Goal: Communication & Community: Participate in discussion

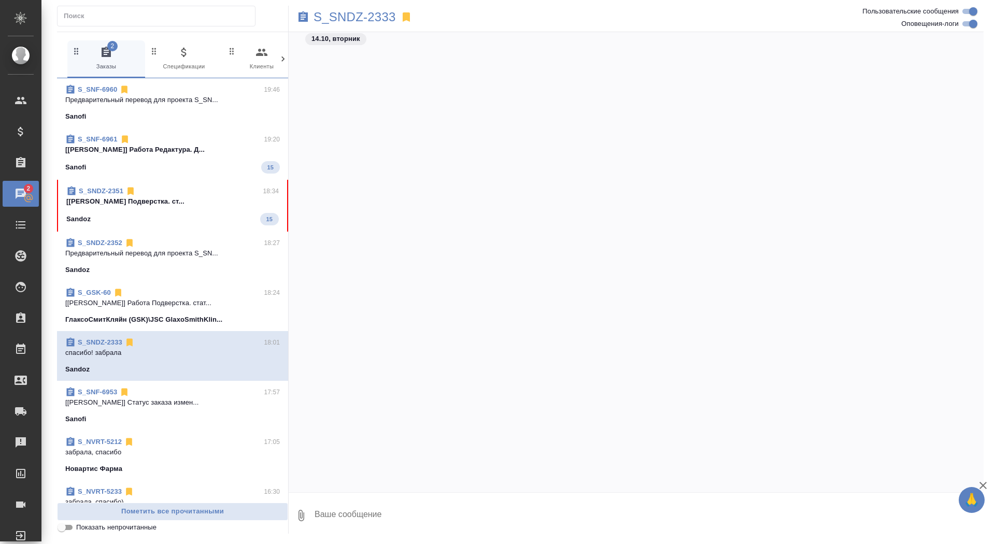
scroll to position [93477, 0]
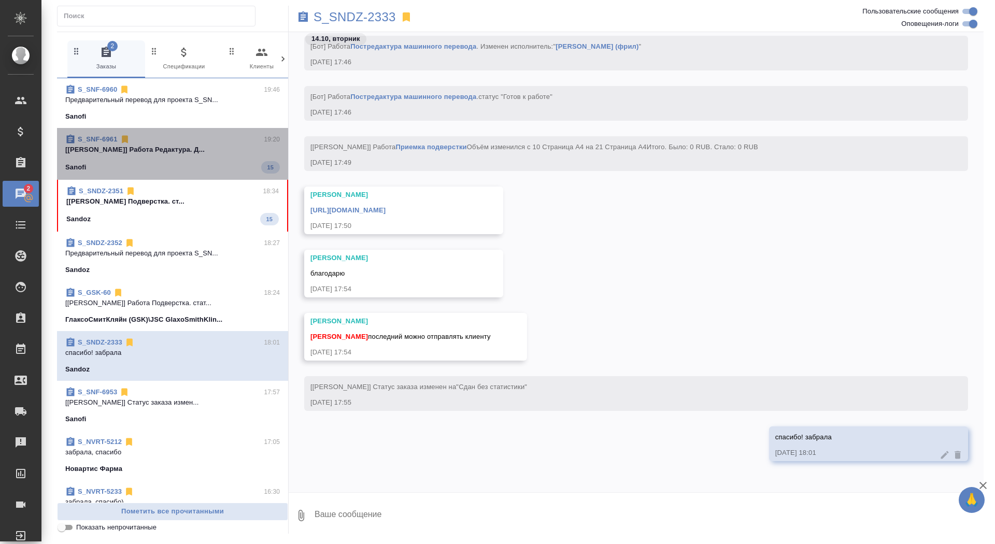
click at [210, 136] on div "S_SNF-6961 19:20" at bounding box center [172, 139] width 215 height 10
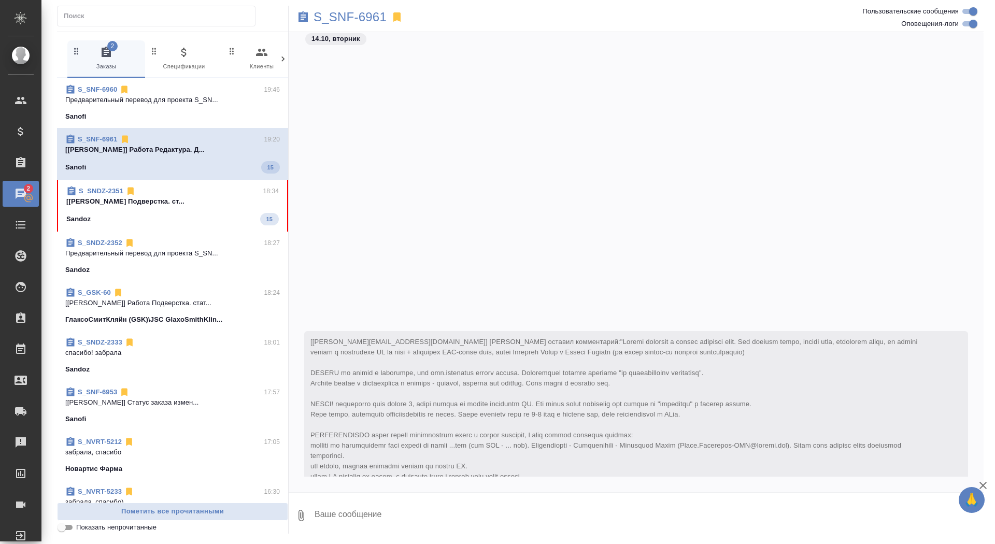
scroll to position [18101, 0]
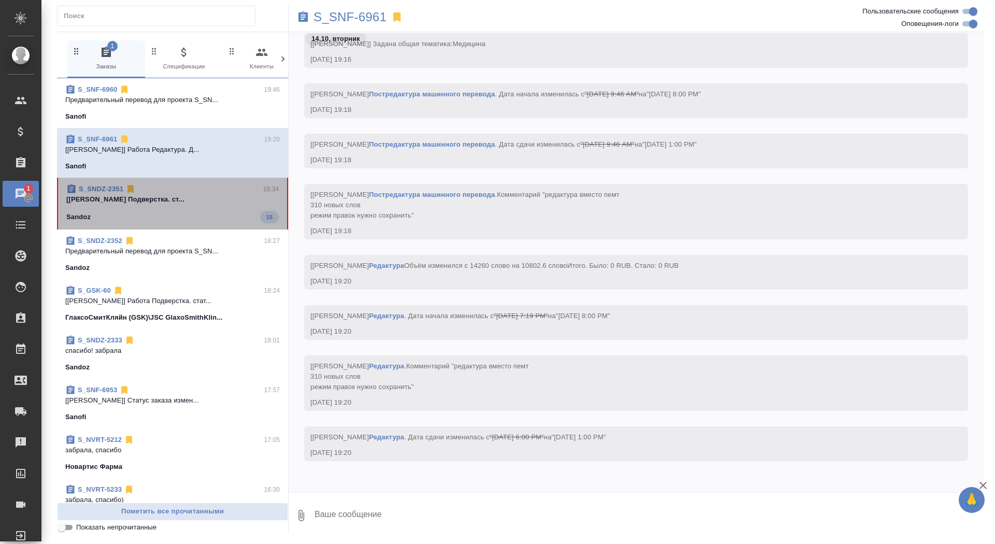
click at [188, 205] on span "S_SNDZ-2351 18:34 [Оксютович Ирина] Работа Подверстка. ст... Sandoz 15" at bounding box center [172, 203] width 212 height 39
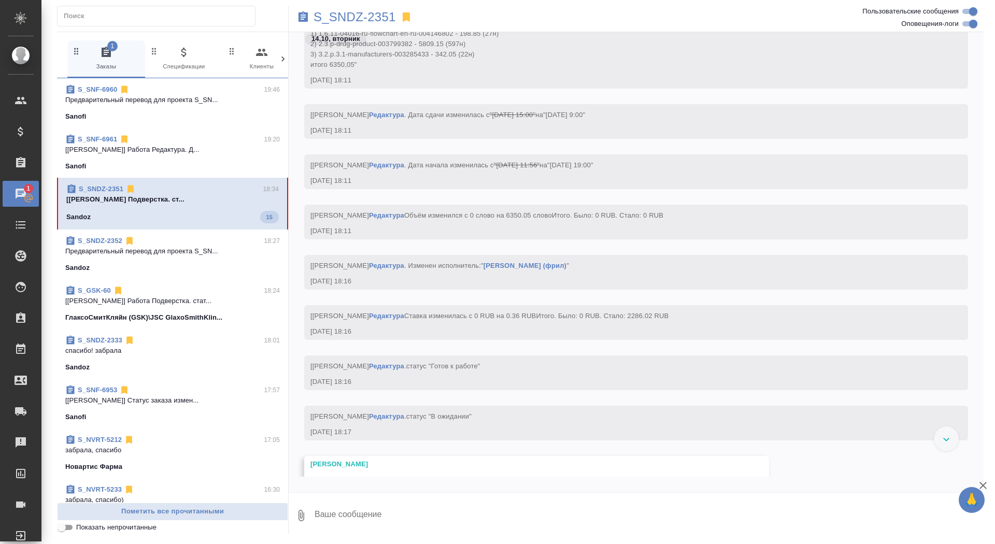
scroll to position [21344, 0]
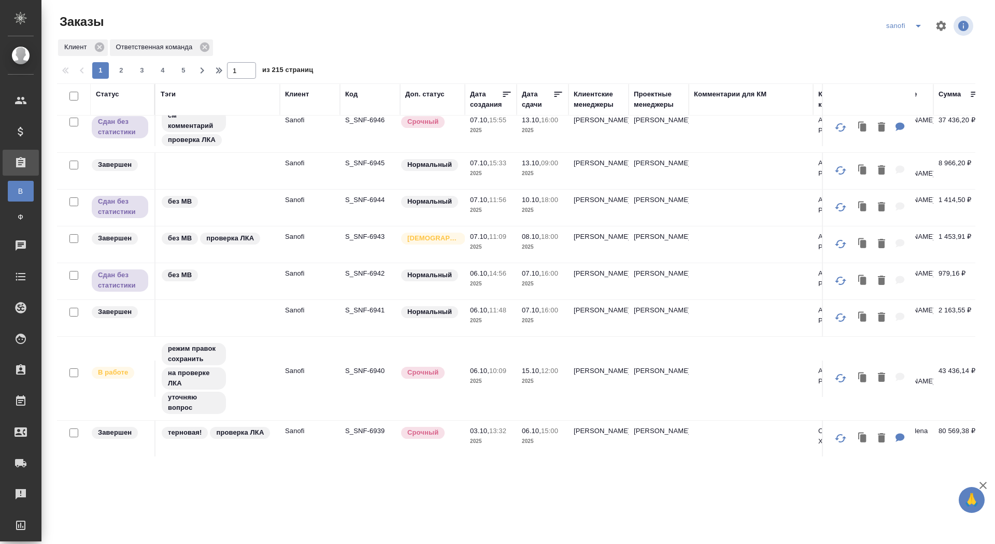
scroll to position [741, 0]
click at [370, 370] on p "S_SNF-6940" at bounding box center [370, 370] width 50 height 10
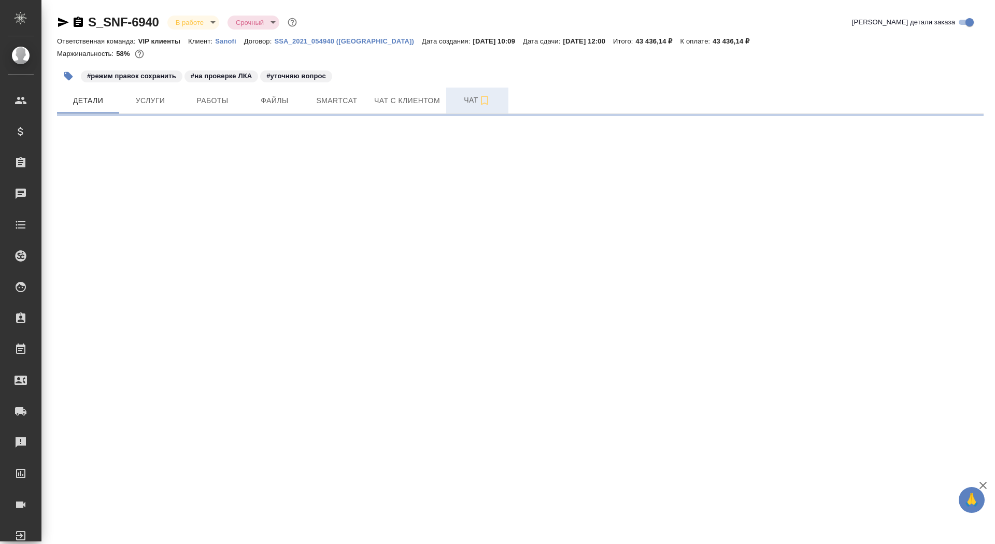
click at [464, 105] on span "Чат" at bounding box center [477, 100] width 50 height 13
select select "RU"
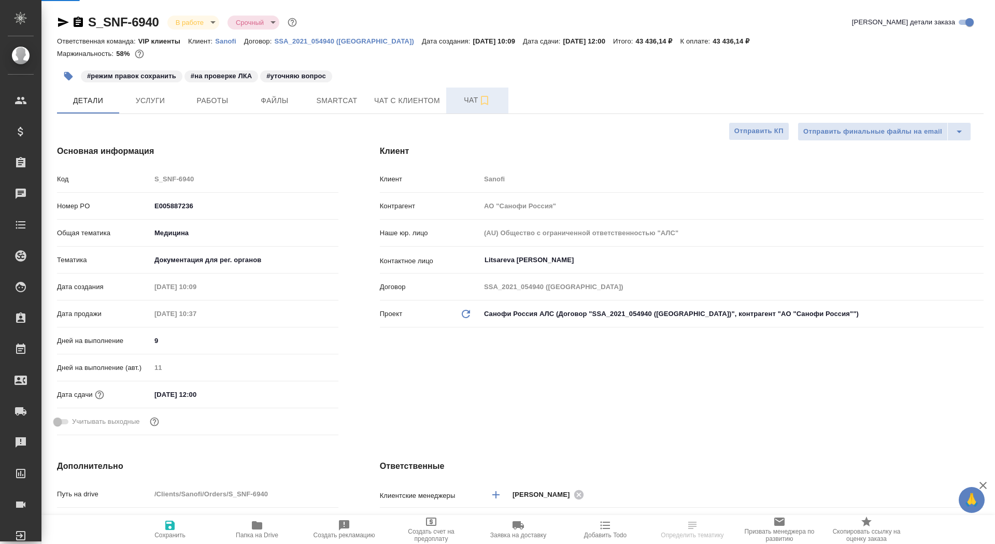
type textarea "x"
type input "[PERSON_NAME]"
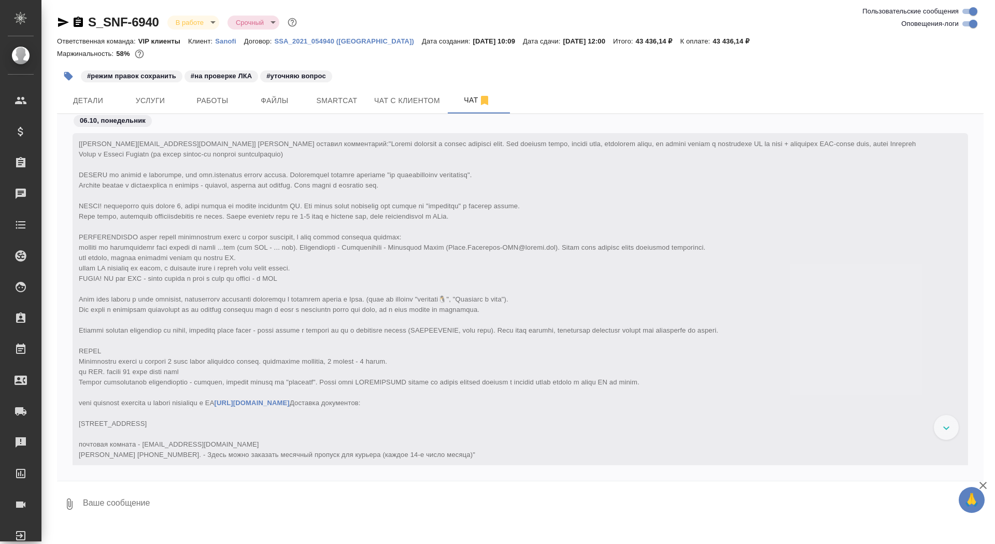
scroll to position [43209, 0]
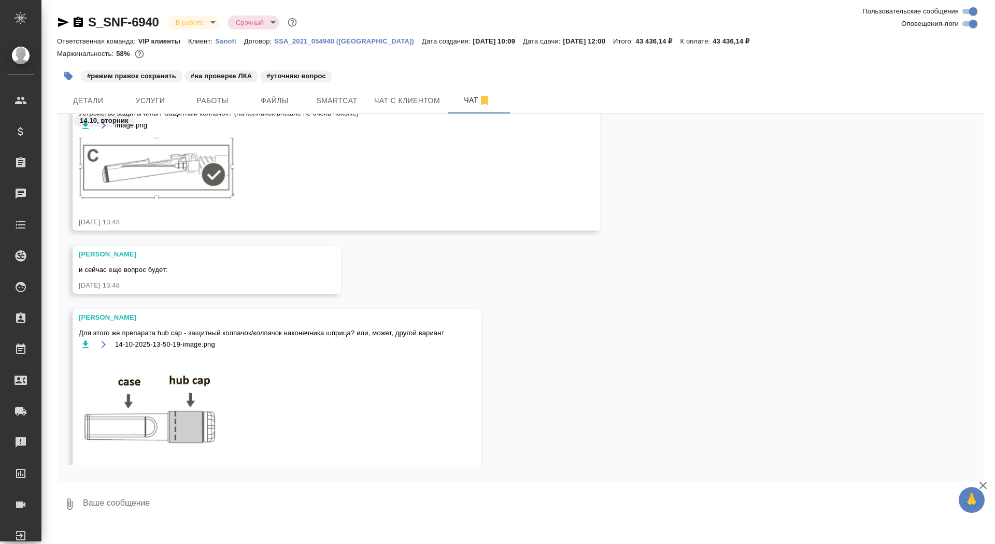
click at [152, 506] on textarea at bounding box center [533, 504] width 902 height 35
type textarea """
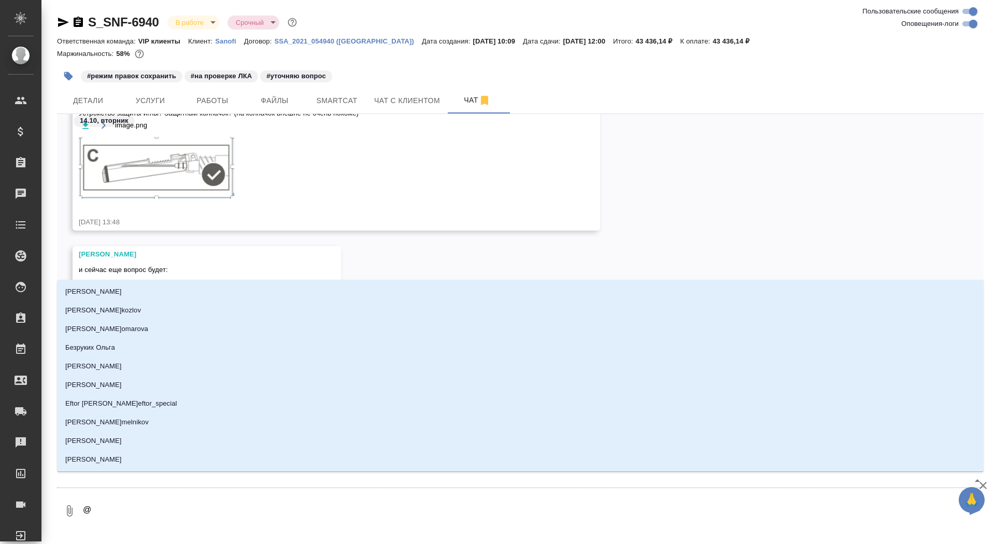
type textarea "@г"
type input "г"
type textarea "@го"
type input "го"
type textarea "@гор"
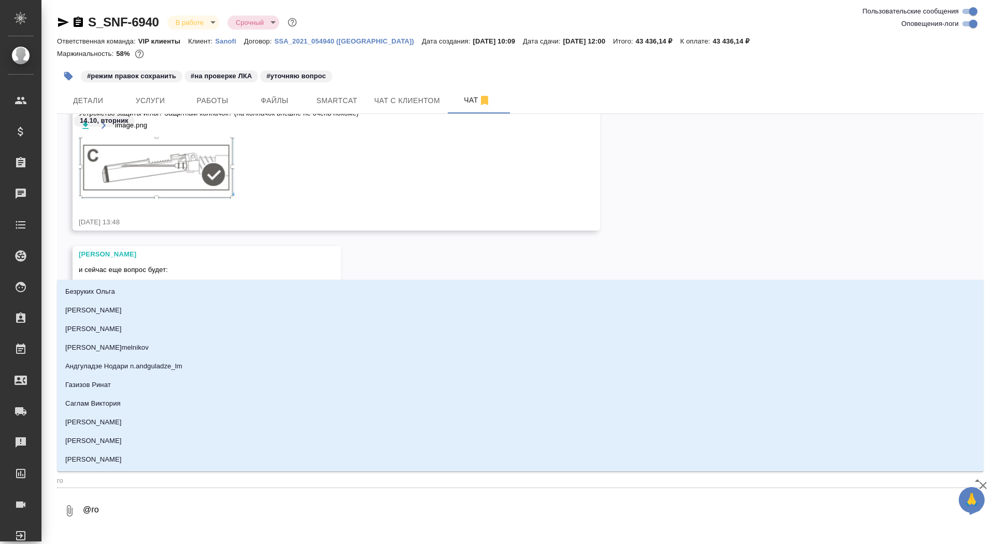
type input "гор"
type textarea "@горш"
type input "горш"
type textarea "@горшк"
type input "горшк"
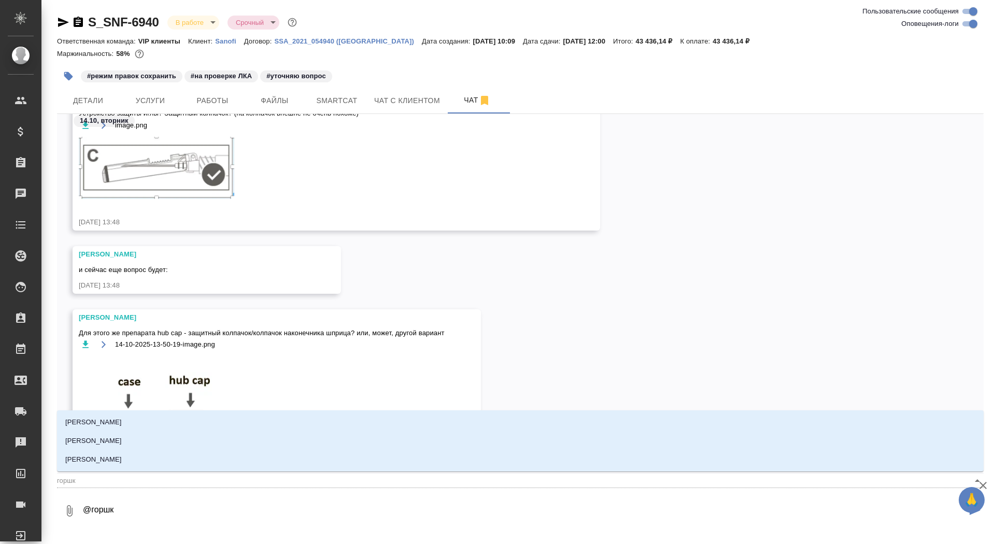
type textarea "@горшко"
type input "горшко"
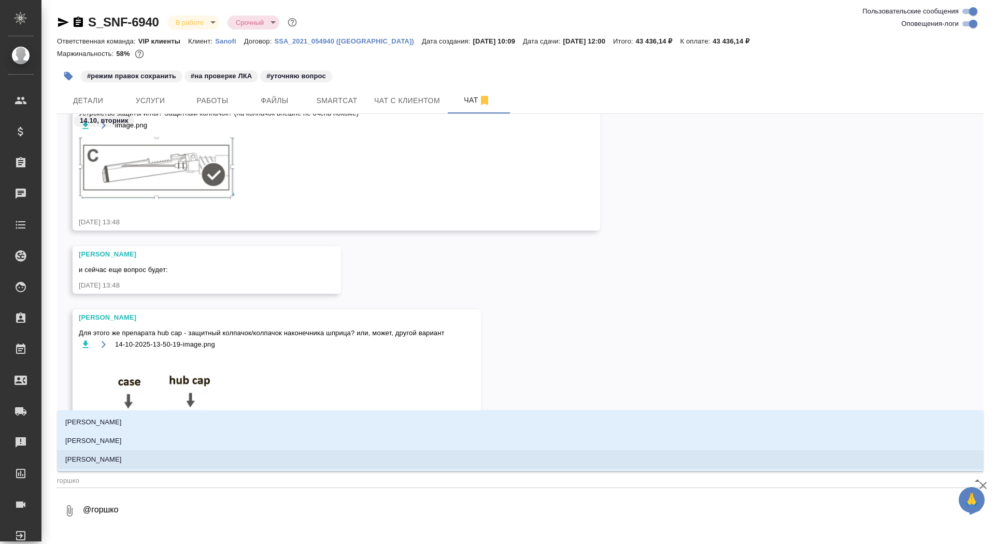
click at [187, 459] on li "[PERSON_NAME]" at bounding box center [520, 459] width 926 height 19
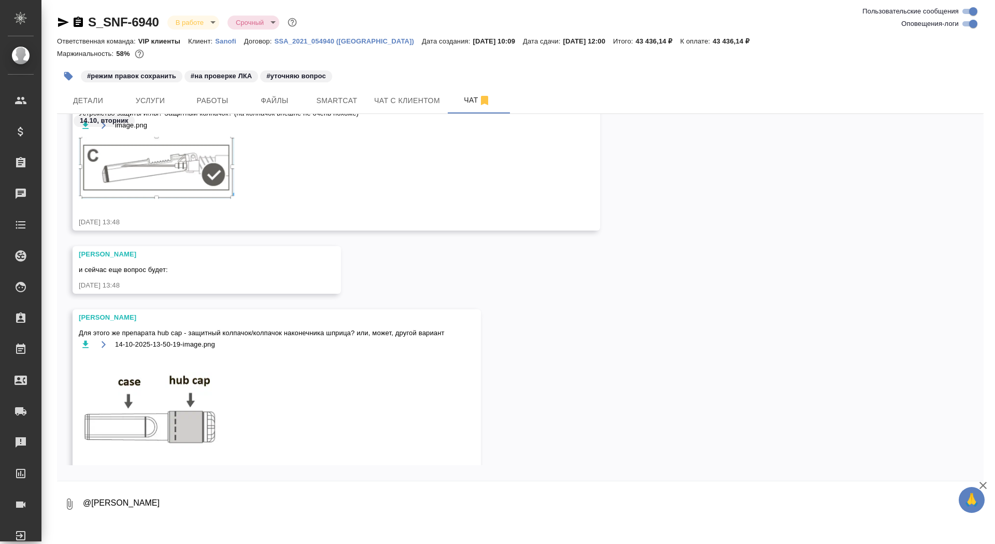
paste textarea "[PERSON_NAME], добрый день! Я за эти варианты: safety shield: «устройство защит…"
type textarea "@[PERSON_NAME] [PERSON_NAME], добрый день! Я за эти варианты: safety shield: «у…"
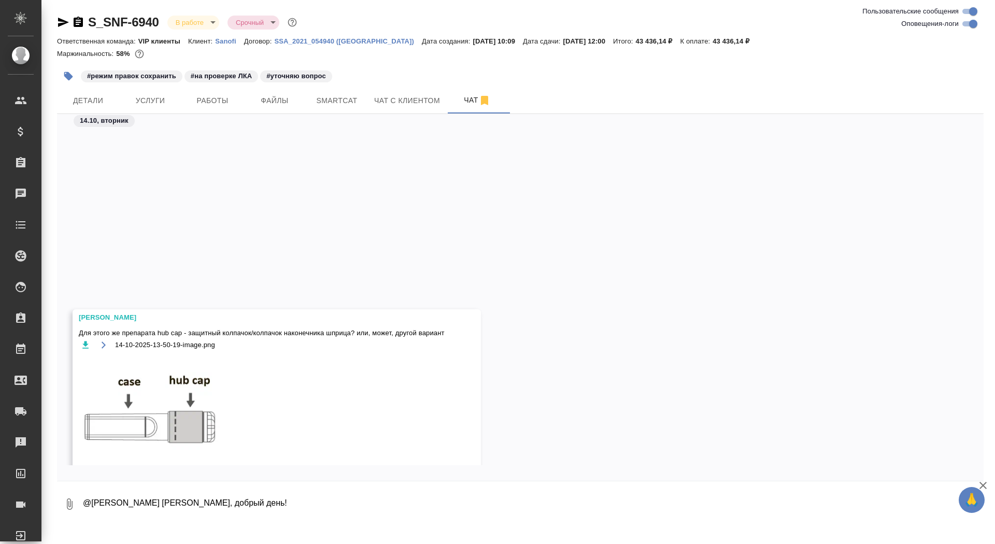
scroll to position [43482, 0]
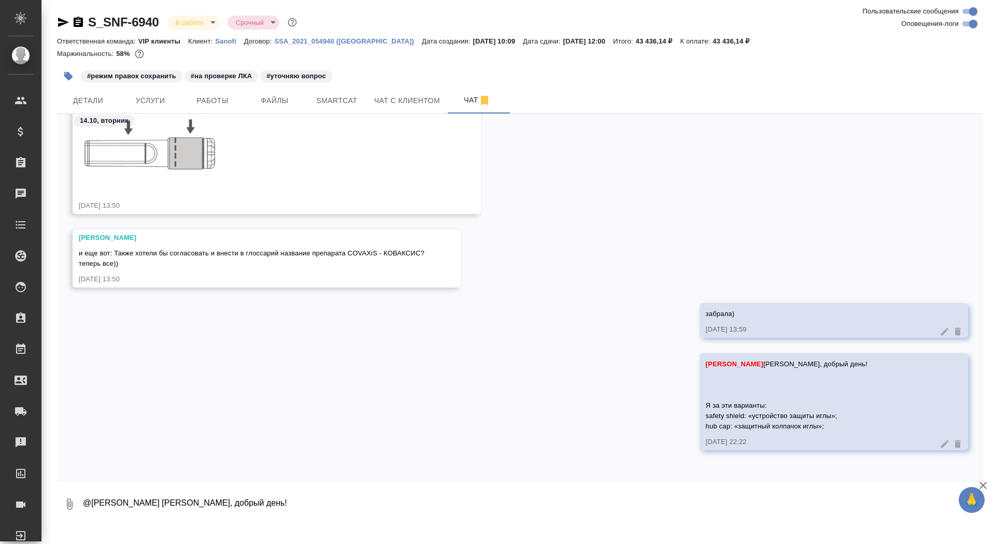
click at [175, 261] on div "и еще вот: Также хотели бы согласовать и внести в глоссарий название препарата …" at bounding box center [252, 257] width 346 height 23
click at [157, 189] on button "Ответить на сообщение" at bounding box center [135, 191] width 113 height 20
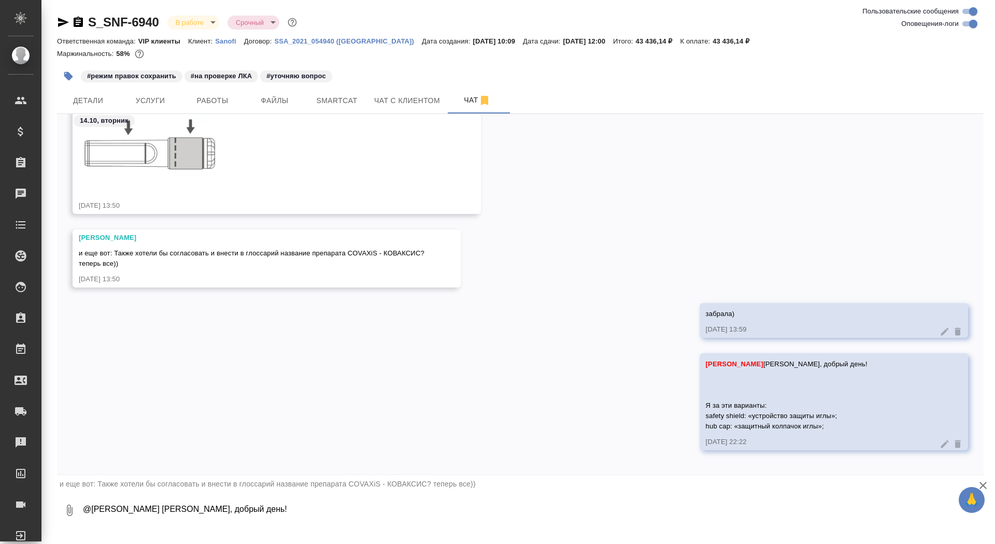
click at [194, 530] on div ".cls-1 fill:#fff; AWATERA Saydasheva Dilyara Клиенты Спецификации Заказы 0 Чаты…" at bounding box center [497, 272] width 995 height 544
click at [196, 509] on textarea "@[PERSON_NAME] [PERSON_NAME], добрый день! Я за эти варианты: safety shield: «у…" at bounding box center [533, 510] width 902 height 35
type textarea "вносим"
